Goal: Task Accomplishment & Management: Complete application form

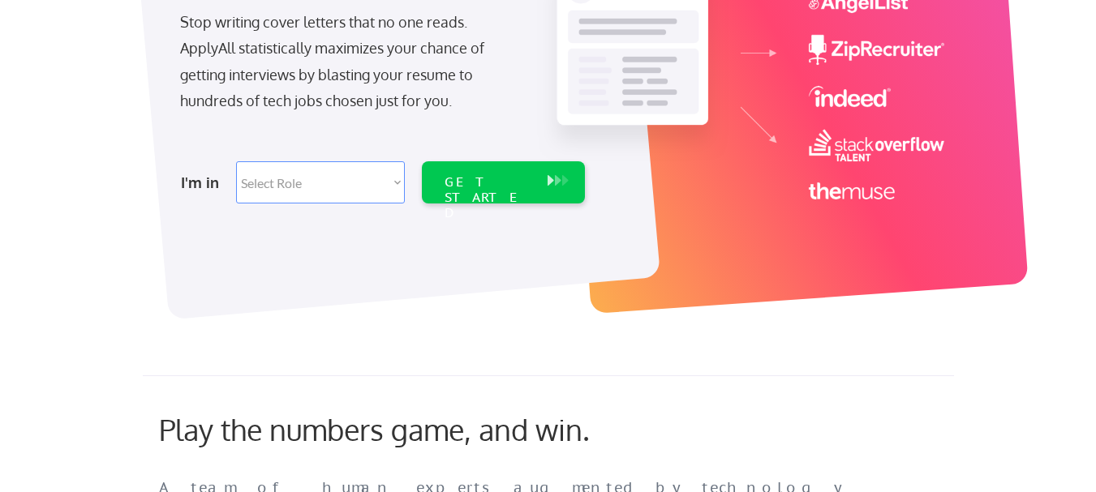
scroll to position [292, 0]
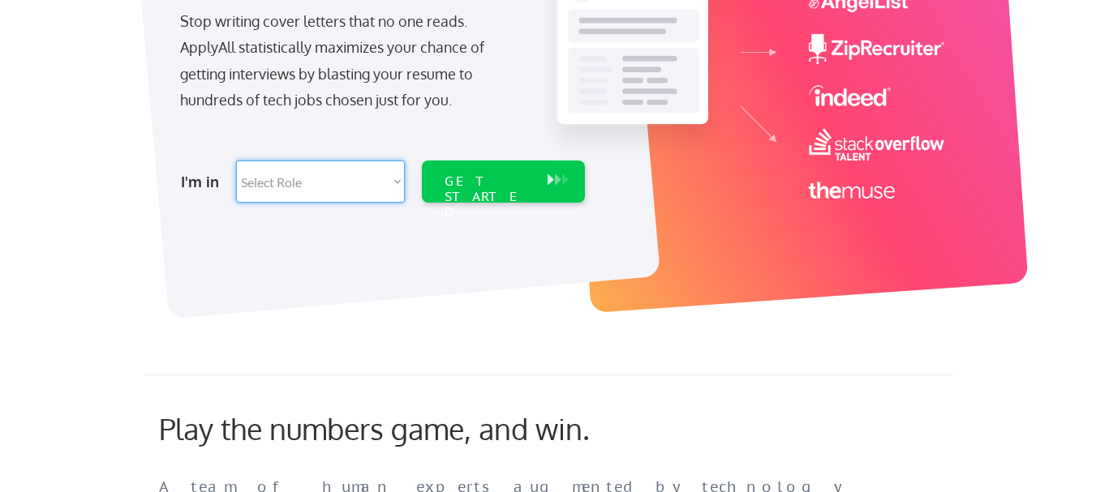
select select ""engineering""
click at [236, 161] on select "Select Role Software Engineering Product Management Customer Success Sales UI/U…" at bounding box center [320, 182] width 169 height 42
select select ""engineering""
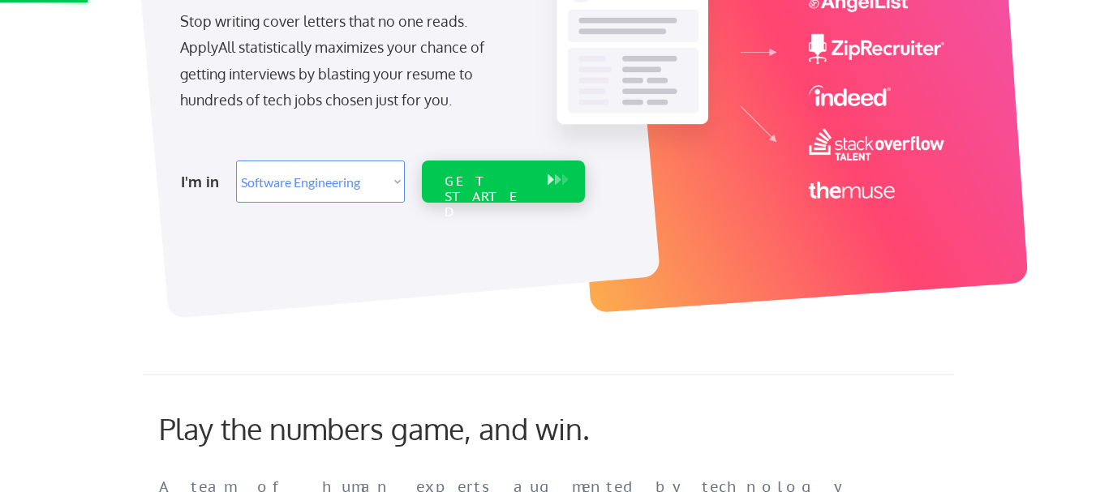
click at [541, 174] on div "GET STARTED" at bounding box center [503, 182] width 163 height 42
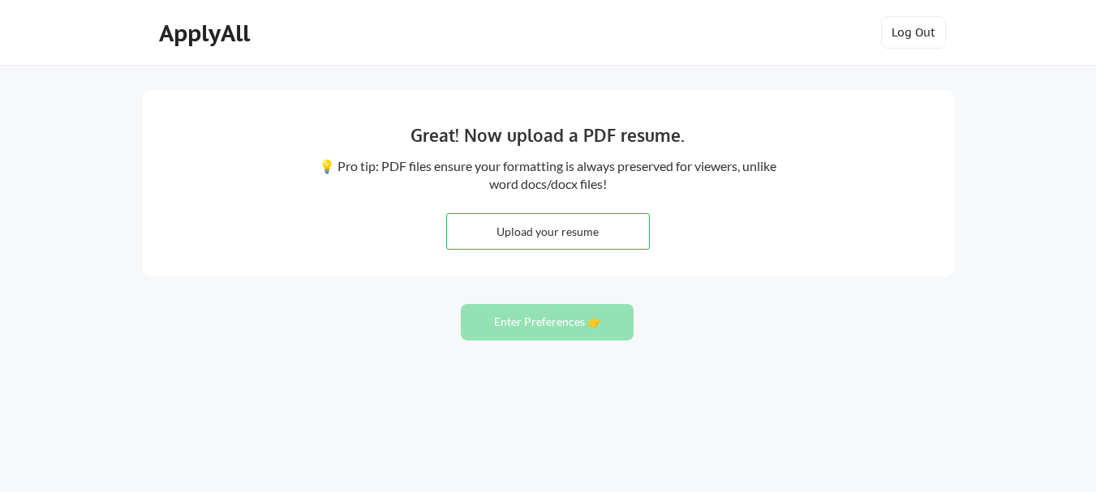
click at [608, 231] on input "file" at bounding box center [548, 231] width 202 height 35
type input "C:\fakepath\[PERSON_NAME] - CV.pdf"
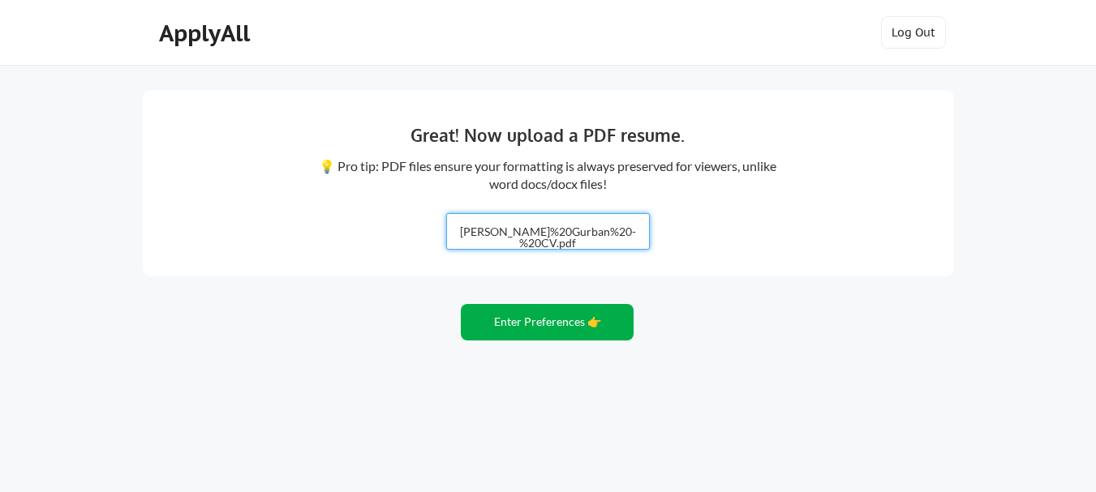
click at [561, 328] on button "Enter Preferences 👉" at bounding box center [547, 322] width 173 height 37
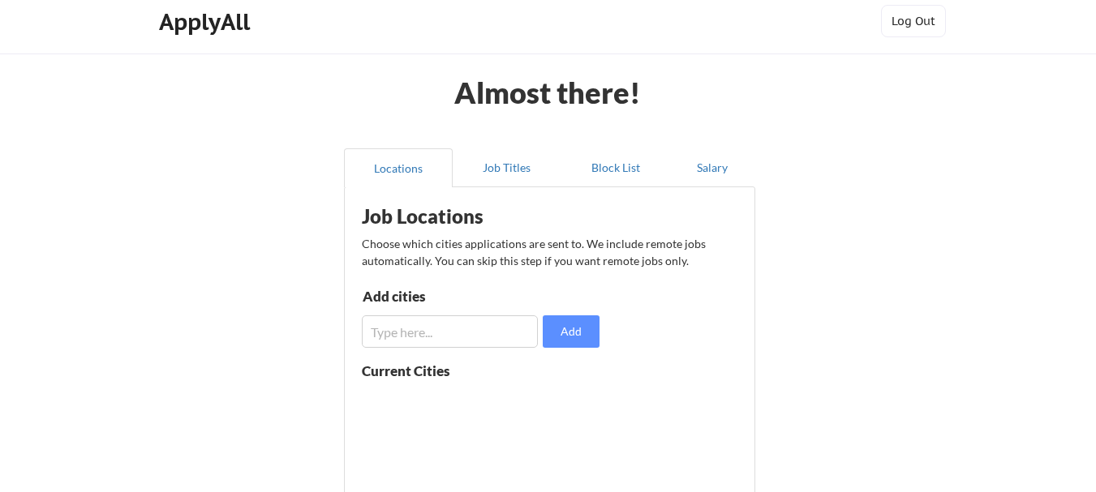
scroll to position [11, 0]
click at [442, 316] on input "input" at bounding box center [450, 332] width 176 height 32
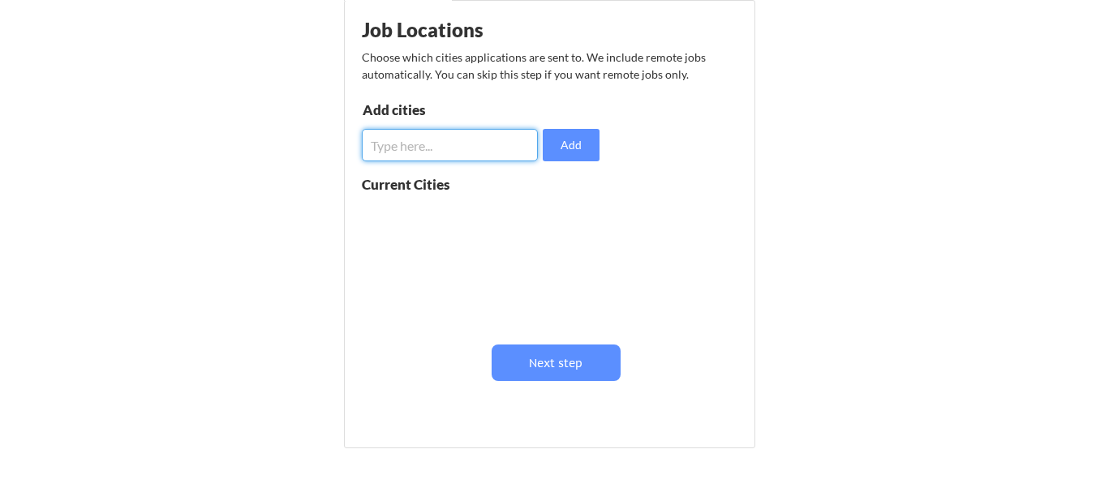
scroll to position [303, 0]
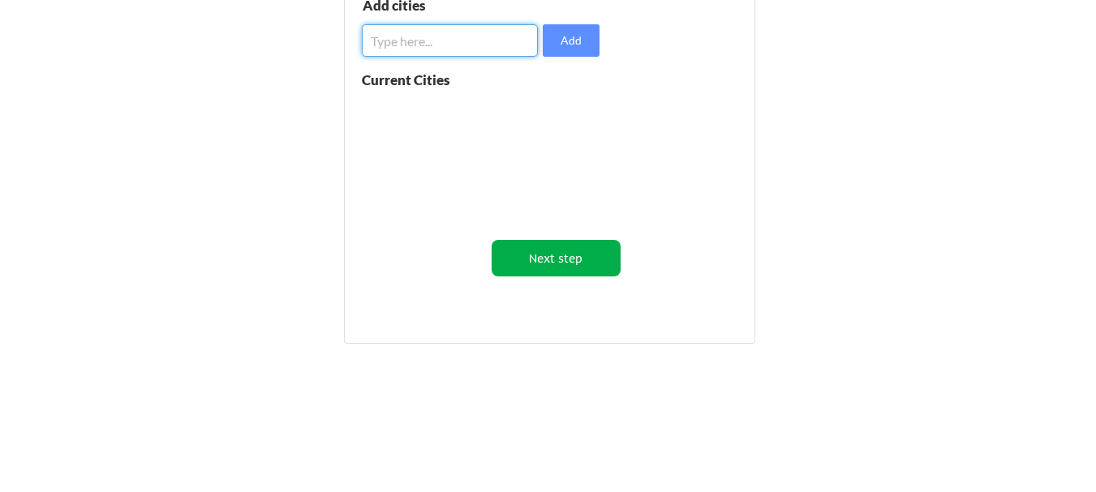
click at [587, 261] on button "Next step" at bounding box center [556, 258] width 129 height 37
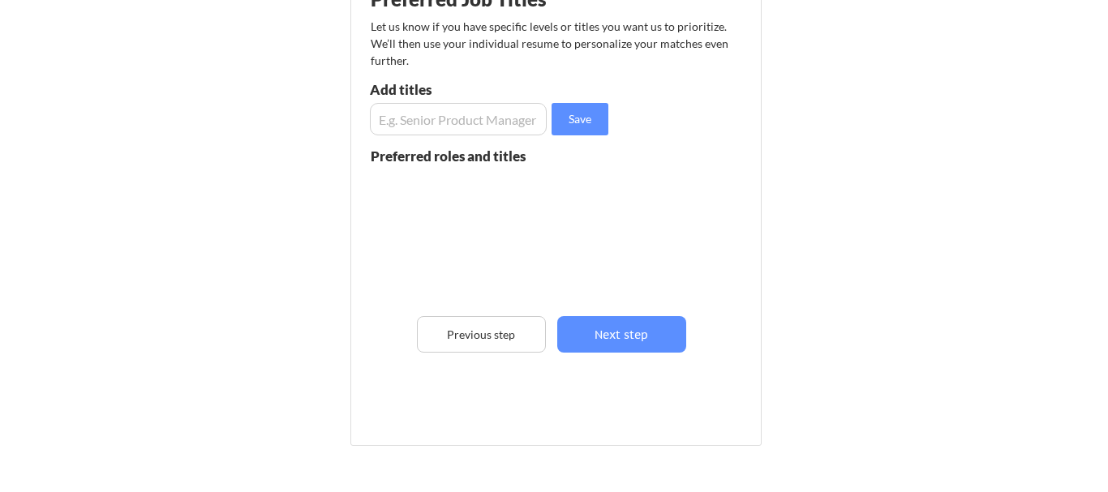
scroll to position [205, 0]
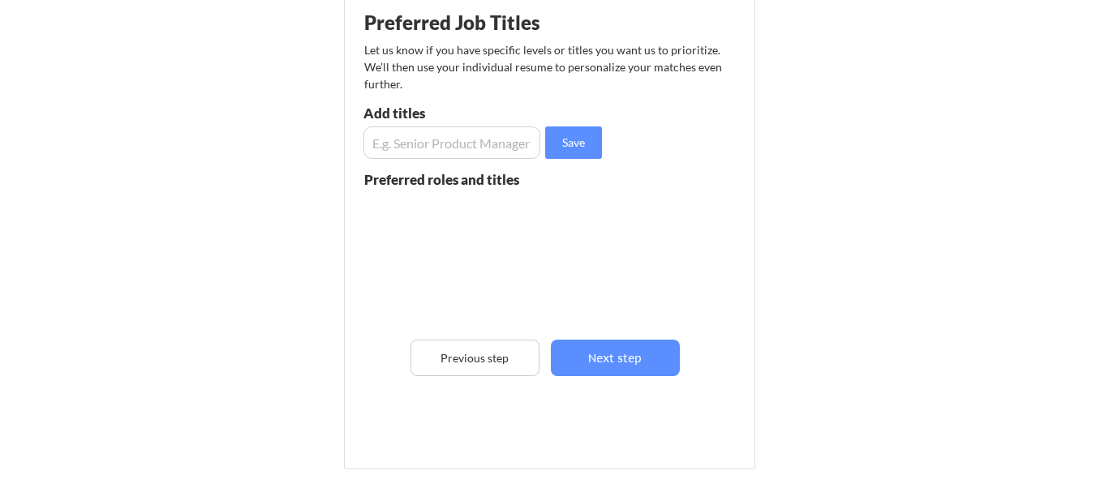
click at [478, 162] on div "Preferred Job Titles Let us know if you have specific levels or titles you want…" at bounding box center [553, 228] width 400 height 452
click at [479, 161] on div "Preferred Job Titles Let us know if you have specific levels or titles you want…" at bounding box center [553, 228] width 400 height 452
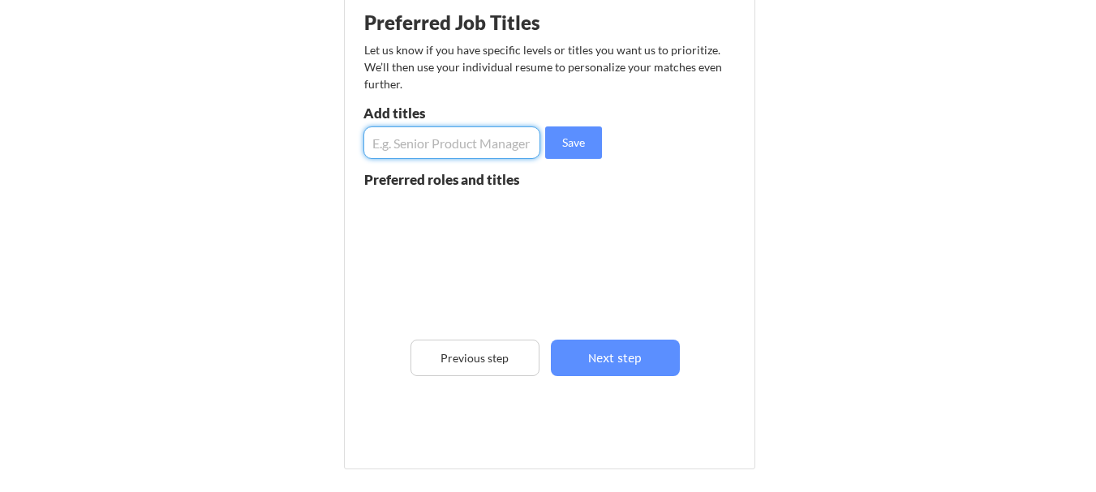
click at [500, 147] on input "input" at bounding box center [451, 143] width 177 height 32
type input "Software Engineer"
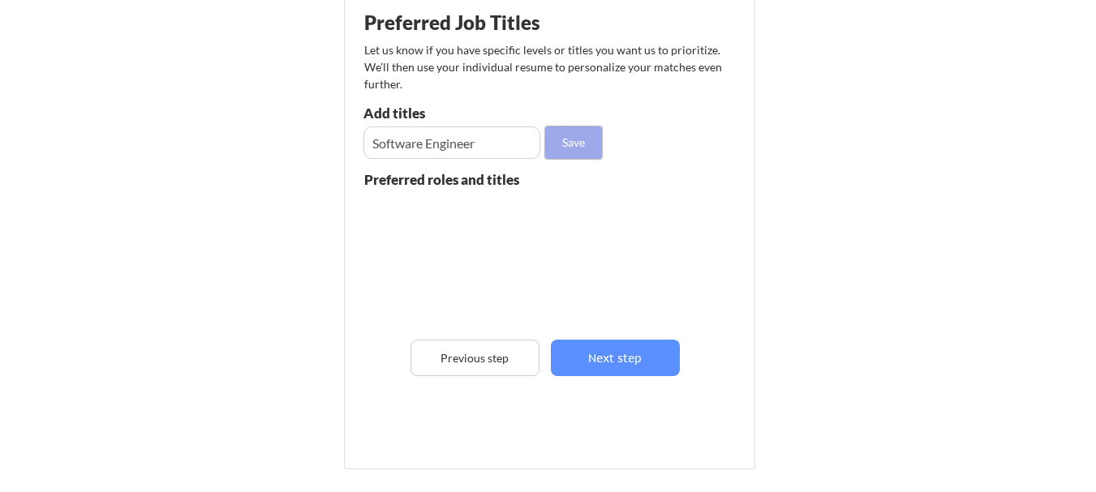
click at [587, 143] on button "Save" at bounding box center [573, 143] width 57 height 32
click at [483, 147] on input "input" at bounding box center [451, 143] width 177 height 32
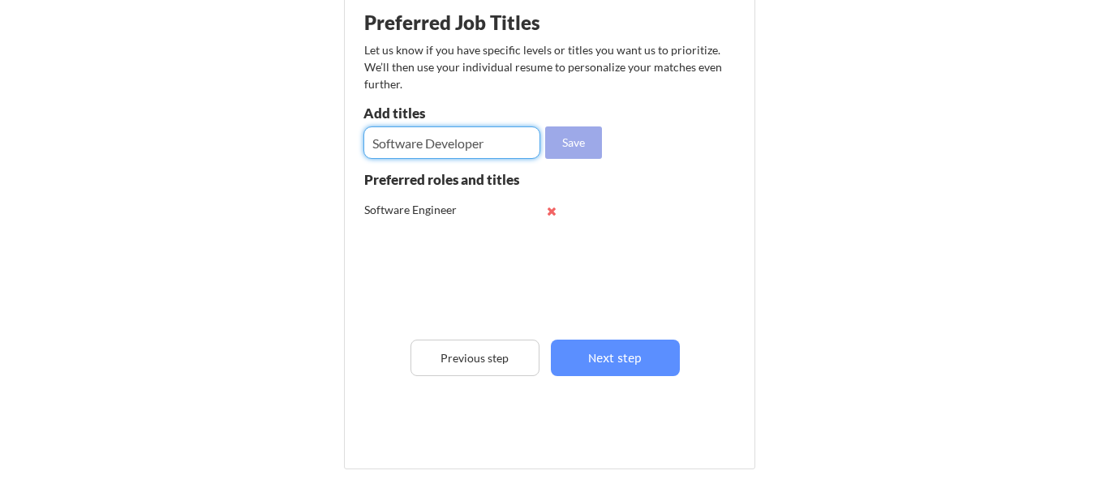
type input "Software Developer"
click at [592, 138] on button "Save" at bounding box center [573, 143] width 57 height 32
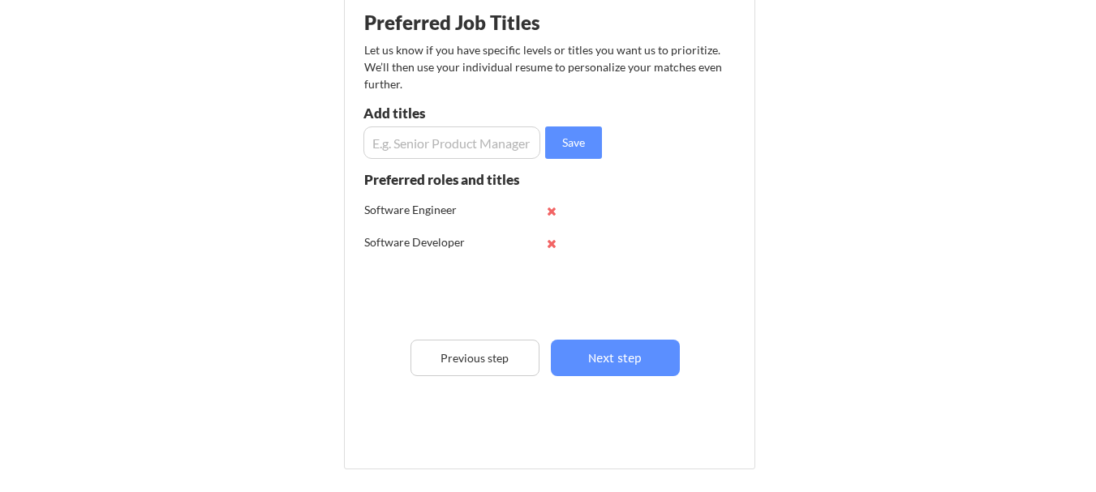
click at [488, 148] on input "input" at bounding box center [451, 143] width 177 height 32
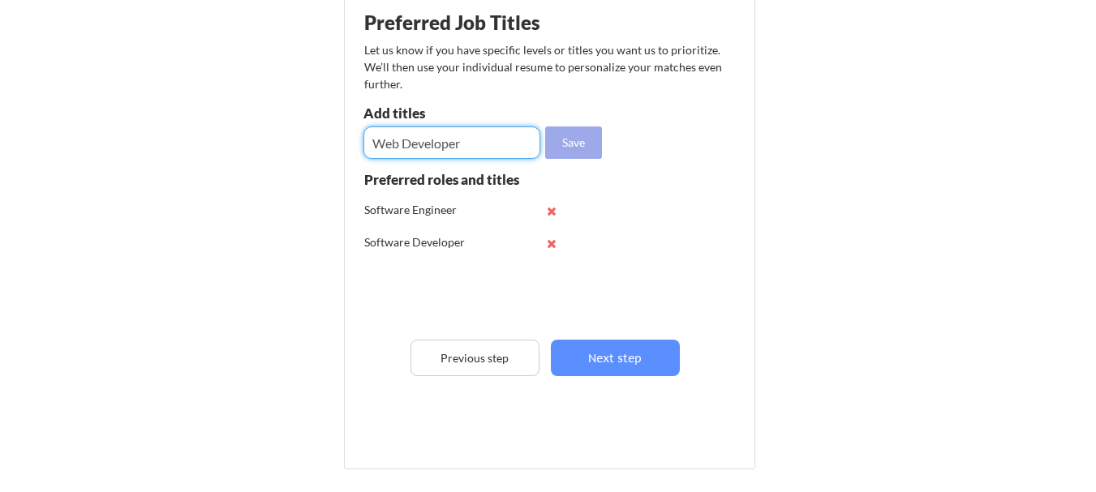
type input "Web Developer"
click at [567, 138] on button "Save" at bounding box center [573, 143] width 57 height 32
click at [462, 138] on input "input" at bounding box center [451, 143] width 177 height 32
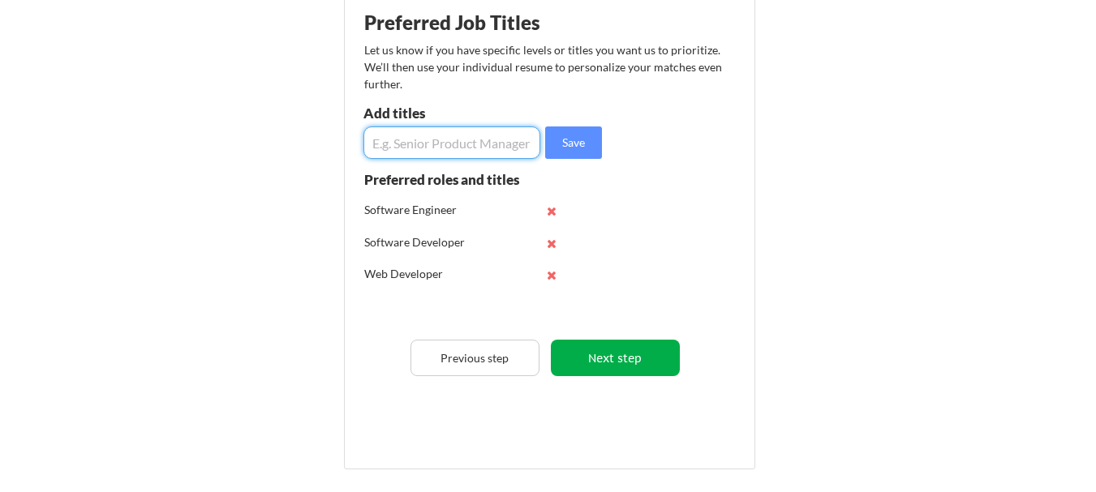
click at [654, 360] on button "Next step" at bounding box center [615, 358] width 129 height 37
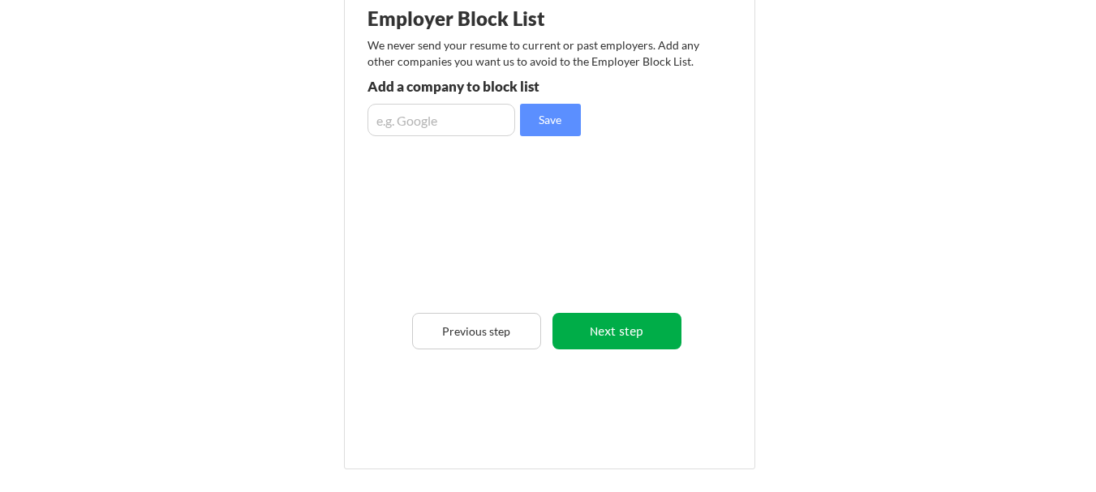
click at [621, 335] on button "Next step" at bounding box center [616, 331] width 129 height 37
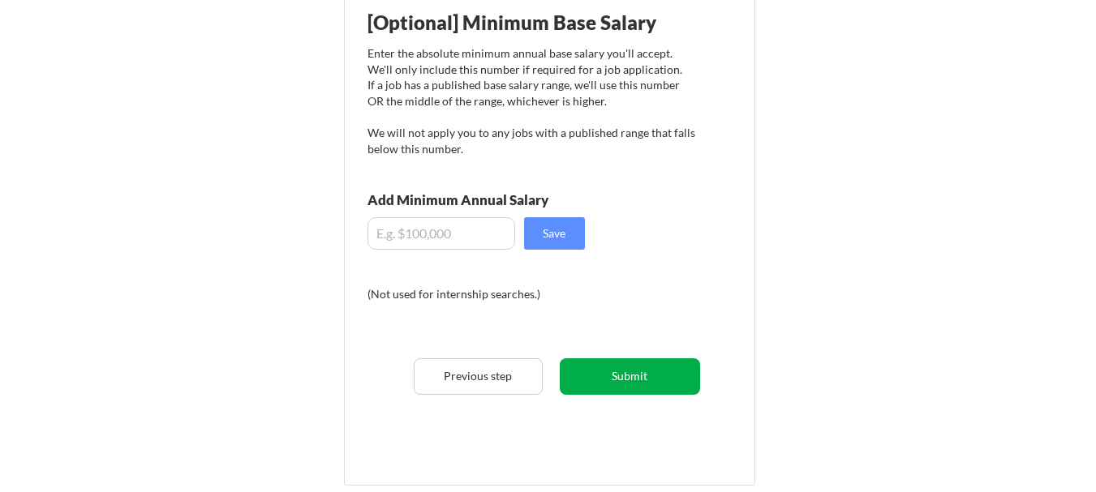
click at [665, 371] on button "Submit" at bounding box center [630, 377] width 140 height 37
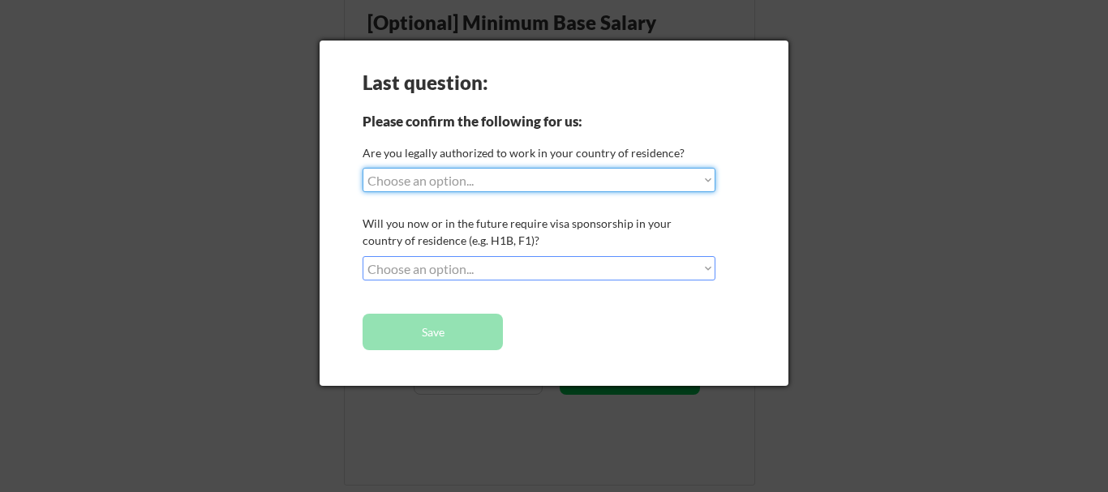
select select ""yes__i_am_a_us_citizen""
click at [363, 168] on select "Choose an option... Yes, I am a US Citizen Yes, I am a Canadian Citizen Yes, I …" at bounding box center [539, 180] width 353 height 24
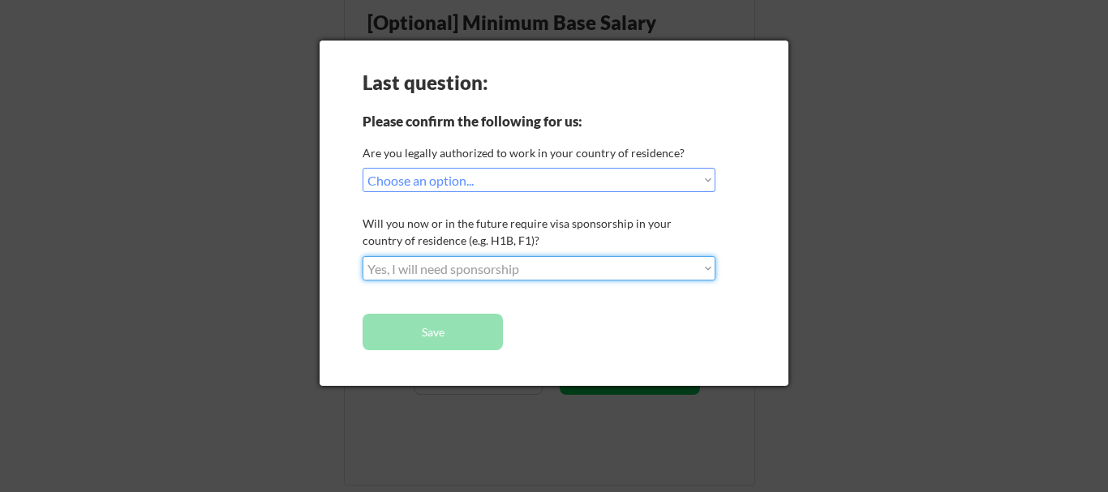
click at [363, 256] on select "Choose an option... No, I will not need sponsorship Yes, I will need sponsorship" at bounding box center [539, 268] width 353 height 24
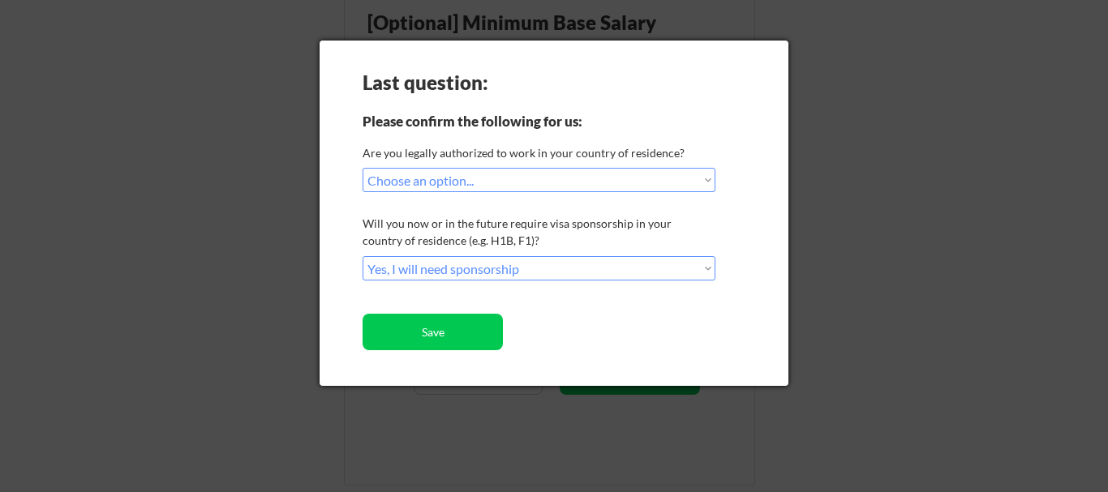
click at [563, 281] on div "Last question: Please confirm the following for us: Are you legally authorized …" at bounding box center [554, 214] width 469 height 346
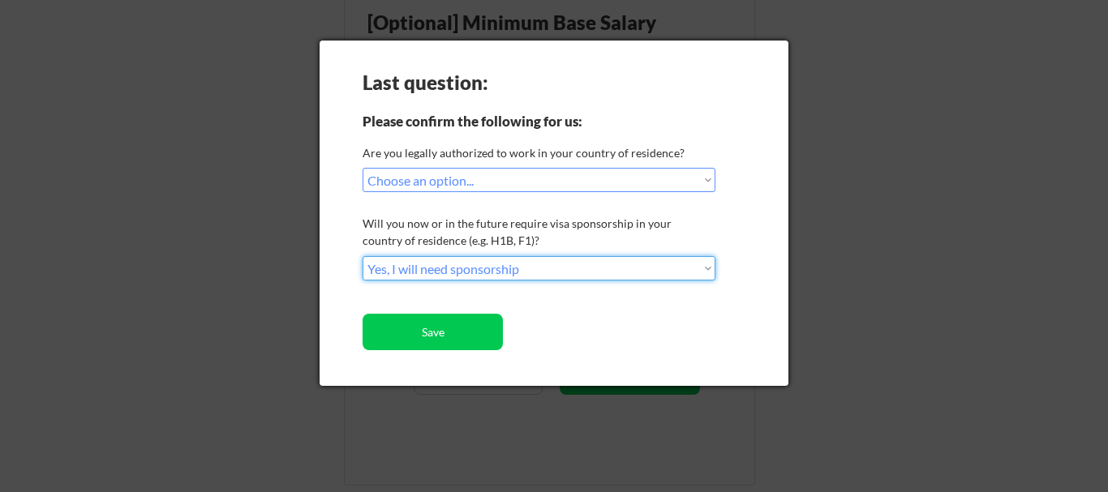
select select ""no__i_will_not_need_sponsorship""
click at [363, 256] on select "Choose an option... No, I will not need sponsorship Yes, I will need sponsorship" at bounding box center [539, 268] width 353 height 24
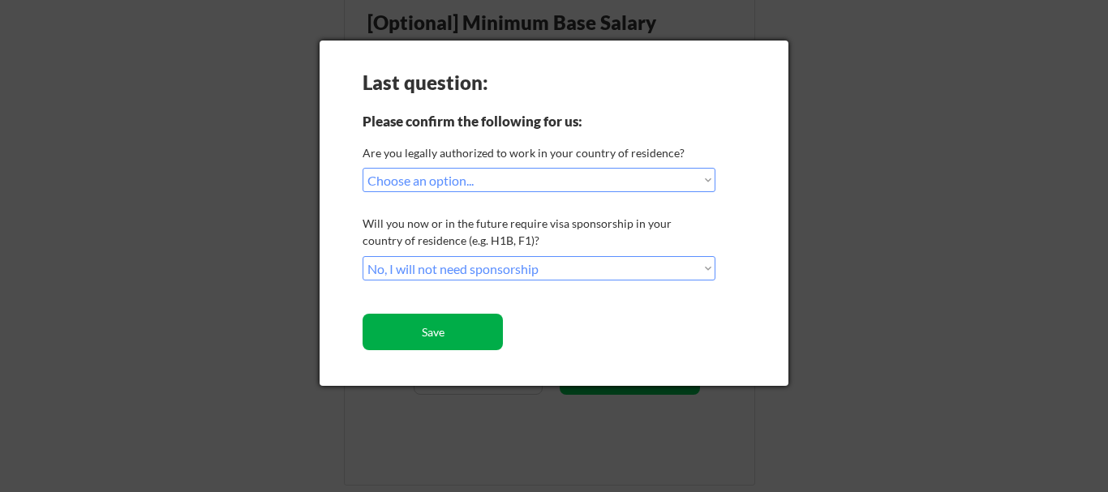
click at [482, 340] on button "Save" at bounding box center [433, 332] width 140 height 37
